Goal: Find specific page/section: Find specific page/section

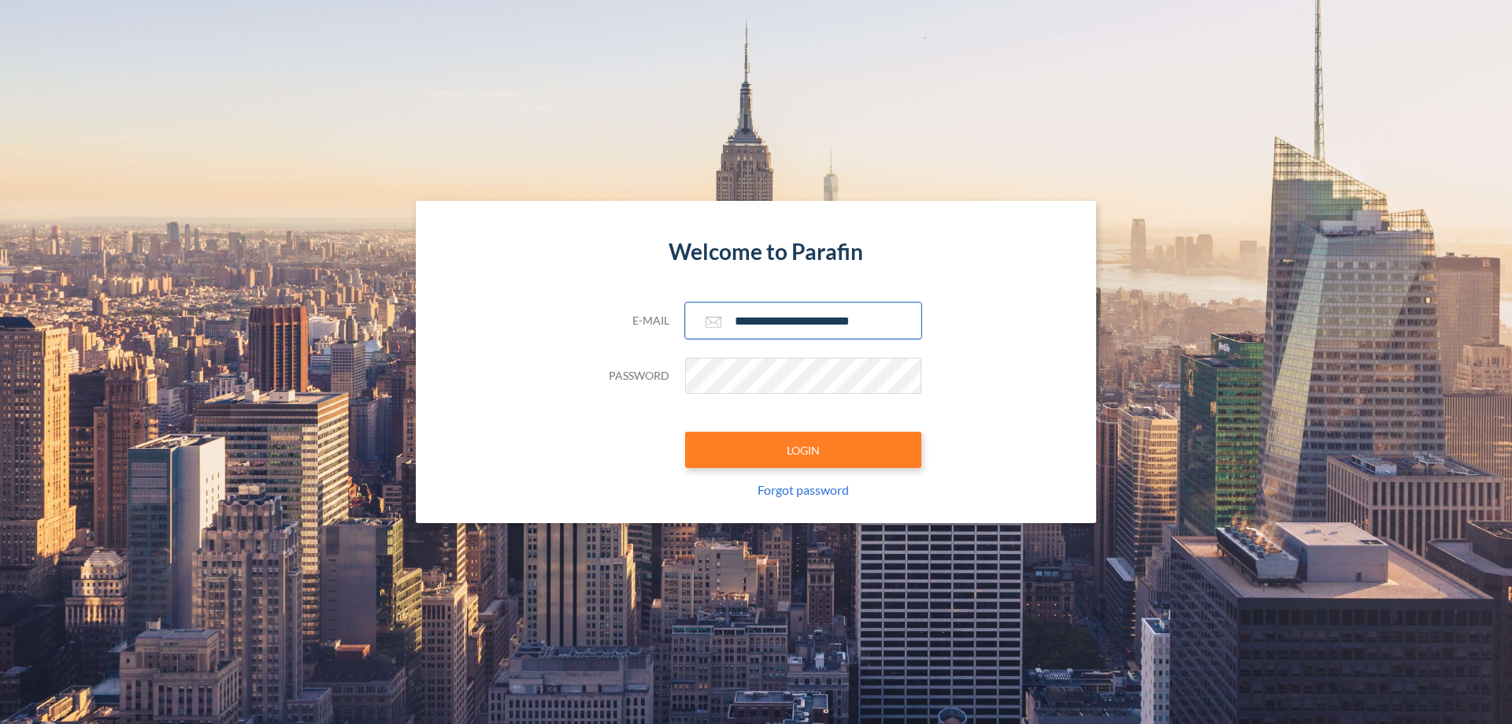
type input "**********"
click at [803, 450] on button "LOGIN" at bounding box center [803, 449] width 236 height 36
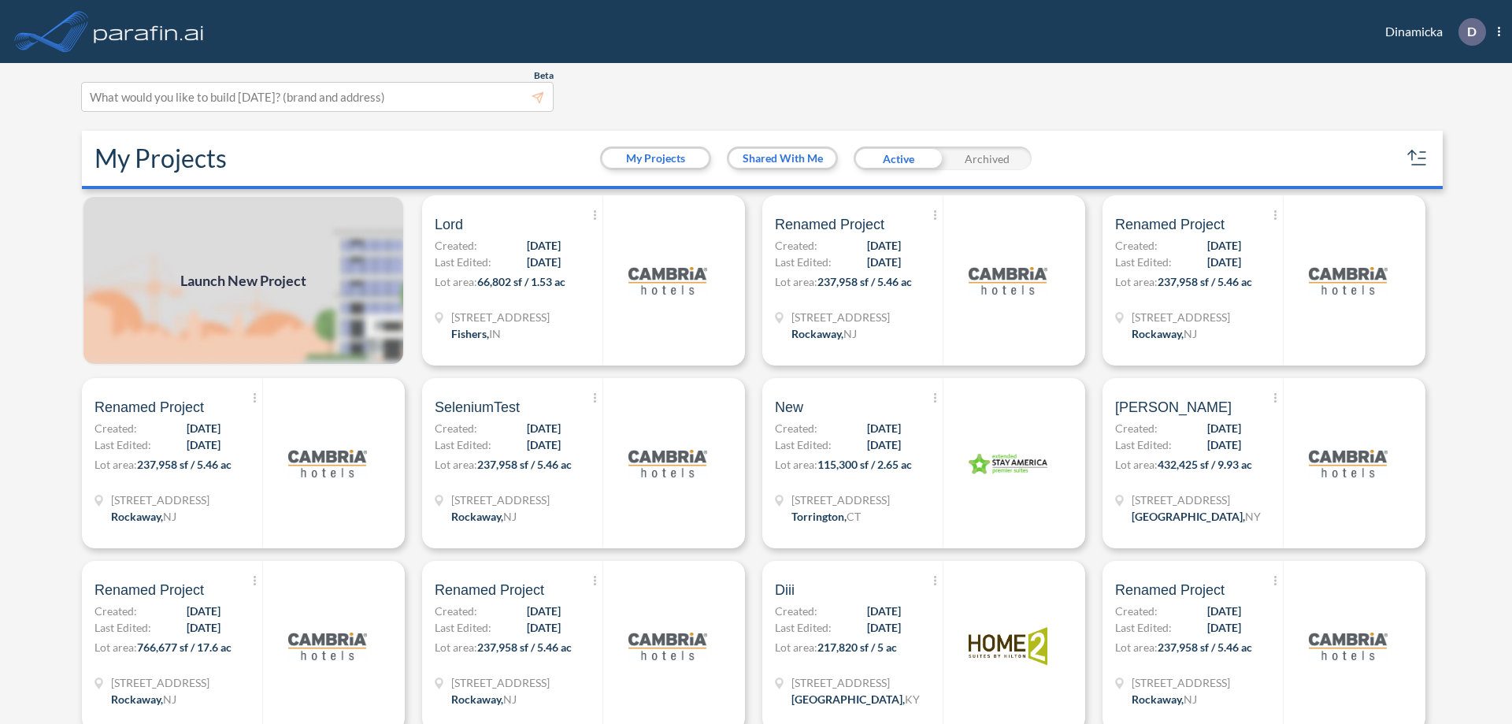
scroll to position [4, 0]
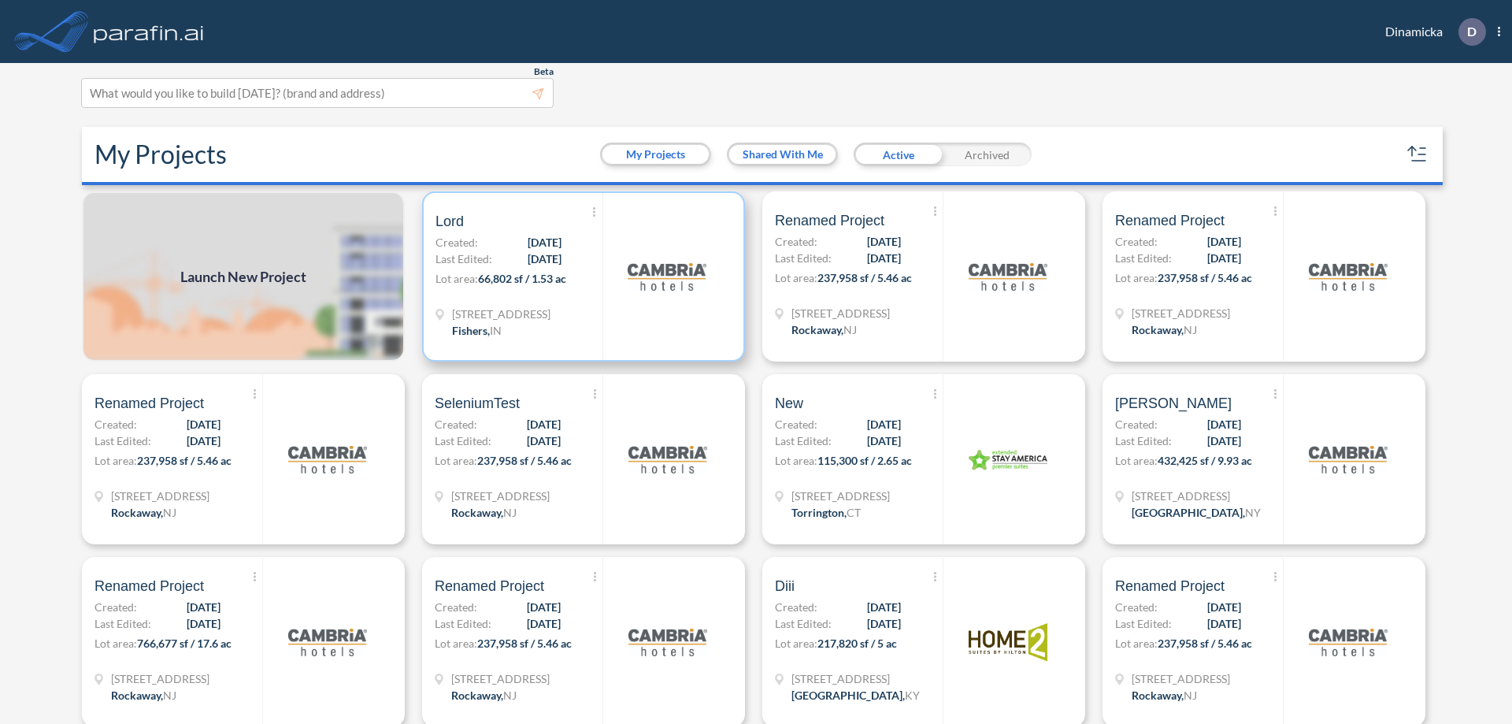
click at [580, 276] on p "Lot area: 66,802 sf / 1.53 ac" at bounding box center [518, 281] width 167 height 23
